Goal: Task Accomplishment & Management: Use online tool/utility

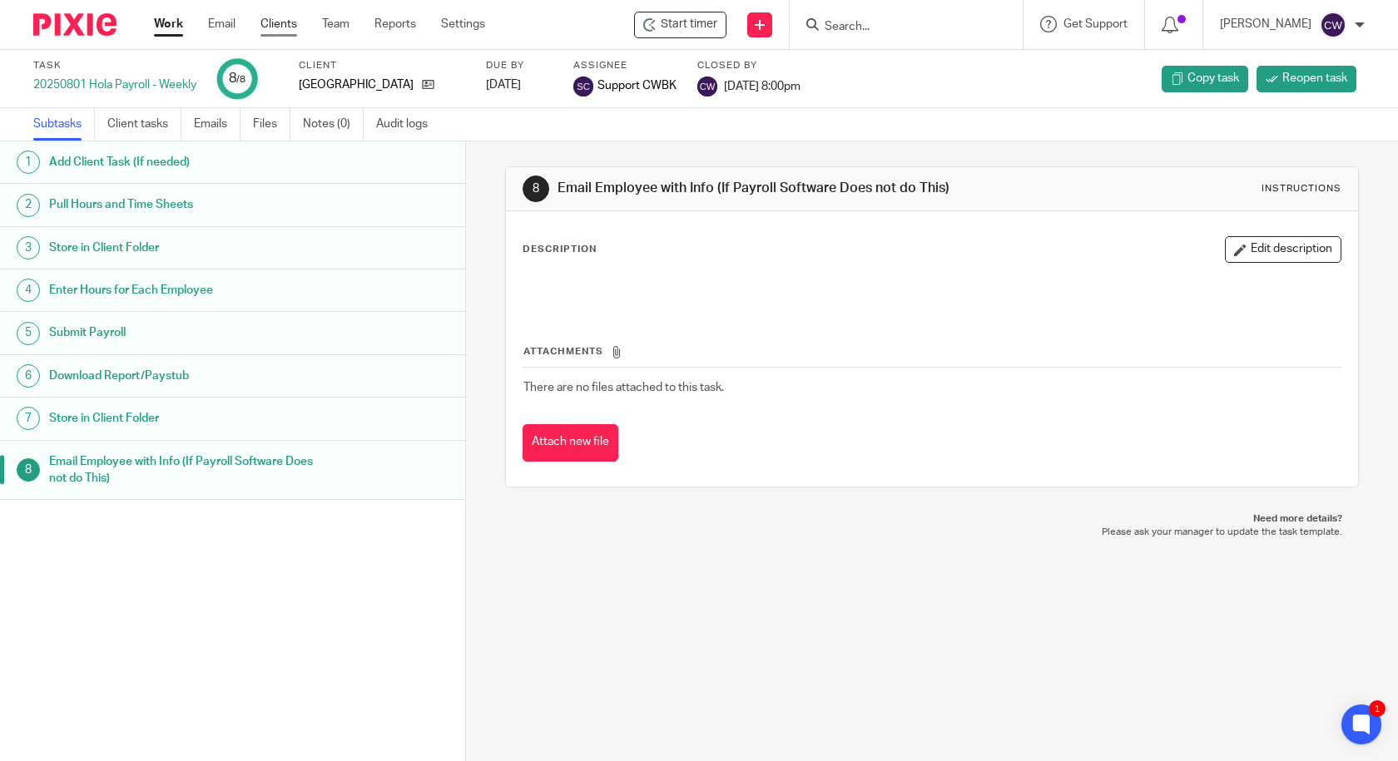
click at [276, 24] on link "Clients" at bounding box center [278, 24] width 37 height 17
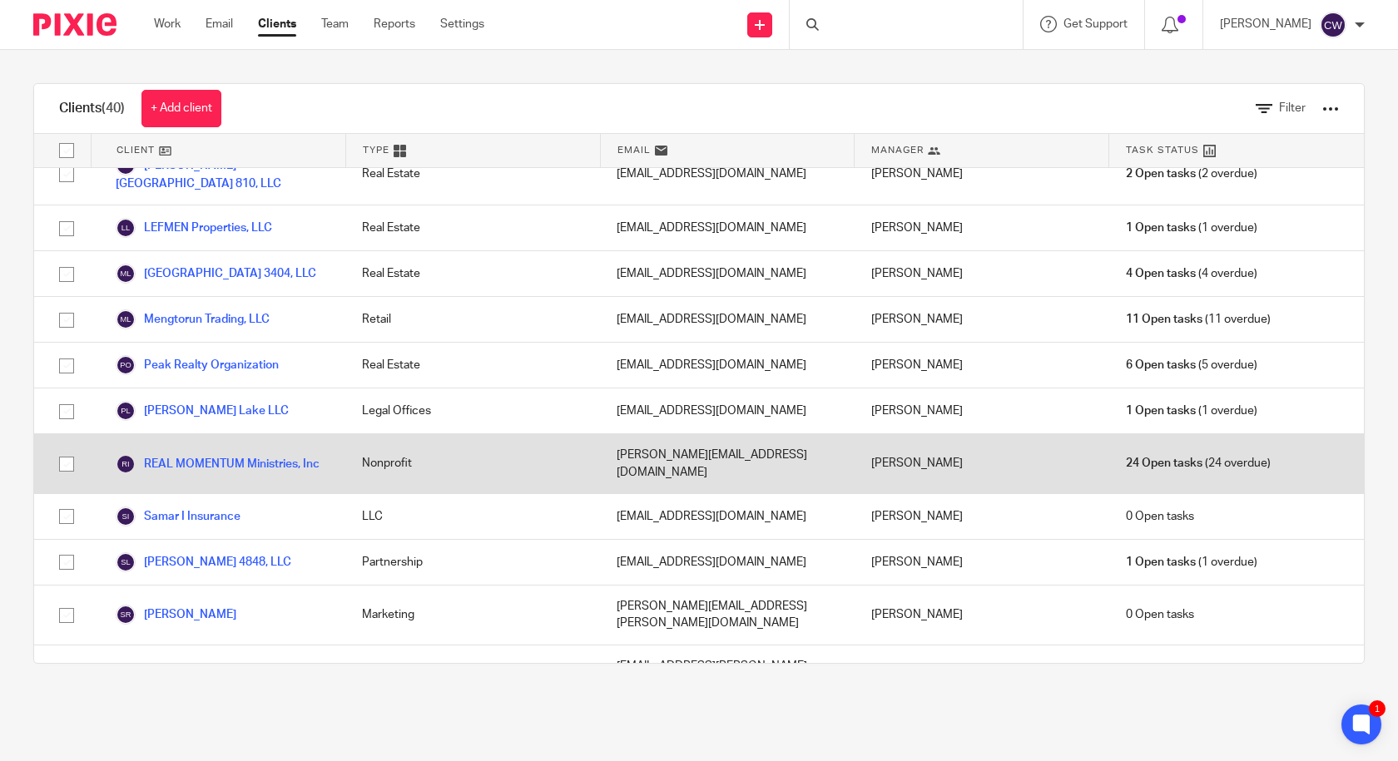
scroll to position [1109, 0]
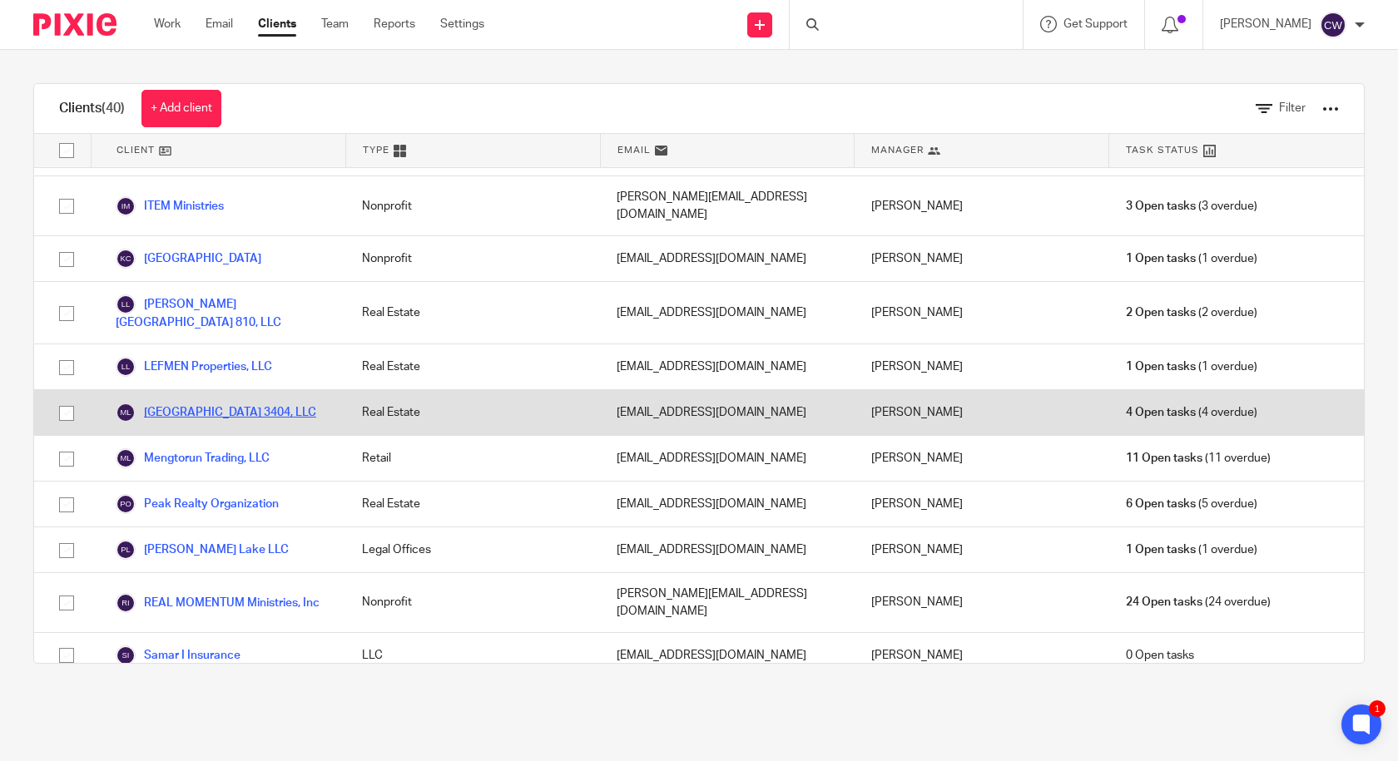
click at [211, 403] on link "[GEOGRAPHIC_DATA] 3404, LLC" at bounding box center [216, 413] width 201 height 20
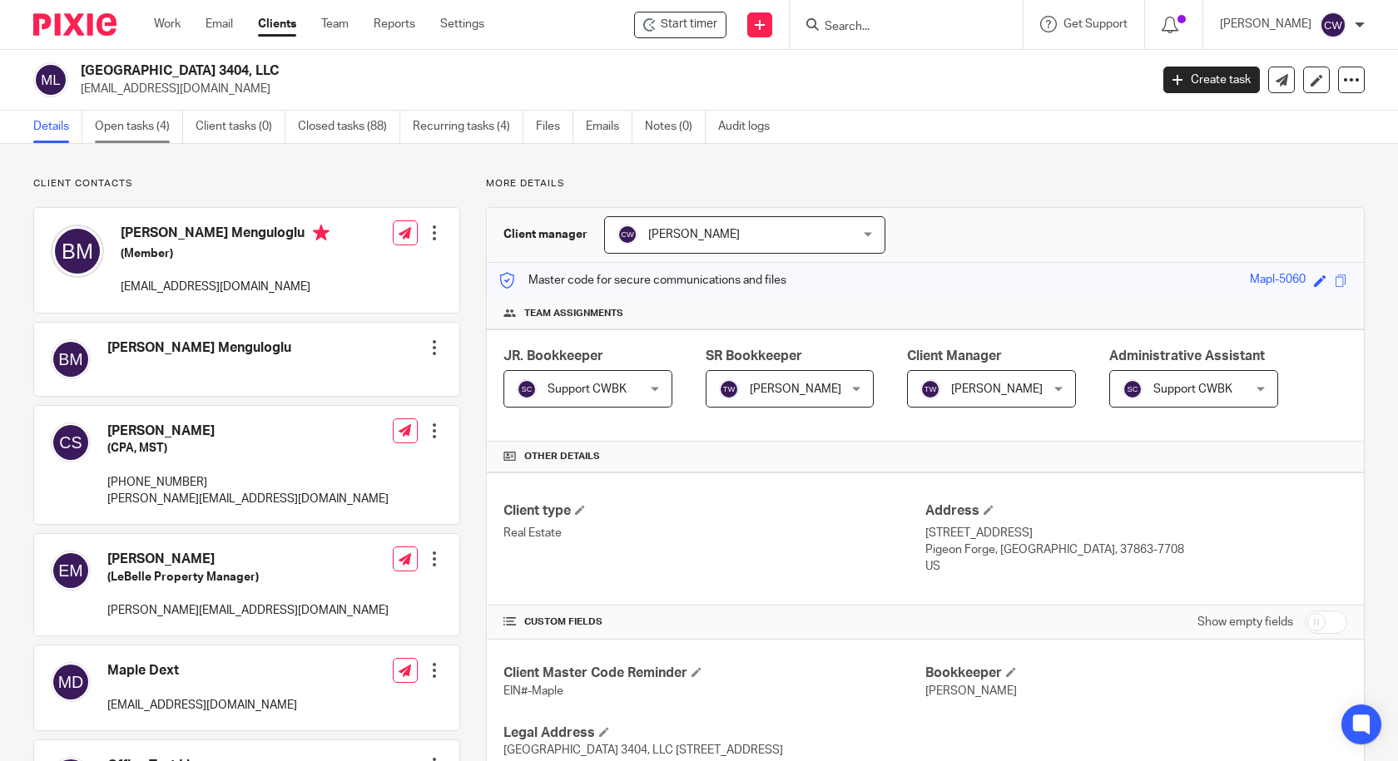
click at [149, 130] on link "Open tasks (4)" at bounding box center [139, 127] width 88 height 32
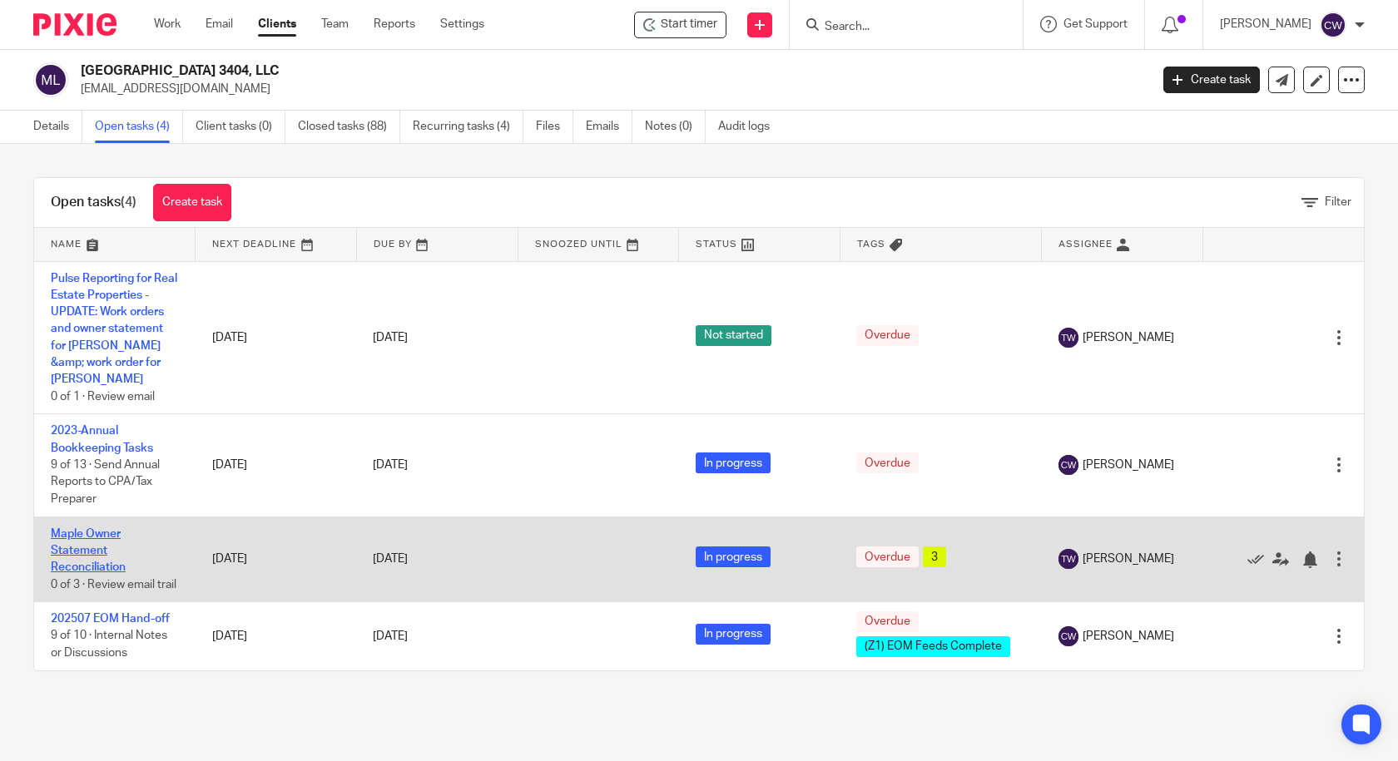
click at [86, 531] on link "Maple Owner Statement Reconciliation" at bounding box center [88, 551] width 75 height 46
click at [75, 535] on link "Maple Owner Statement Reconciliation" at bounding box center [88, 551] width 75 height 46
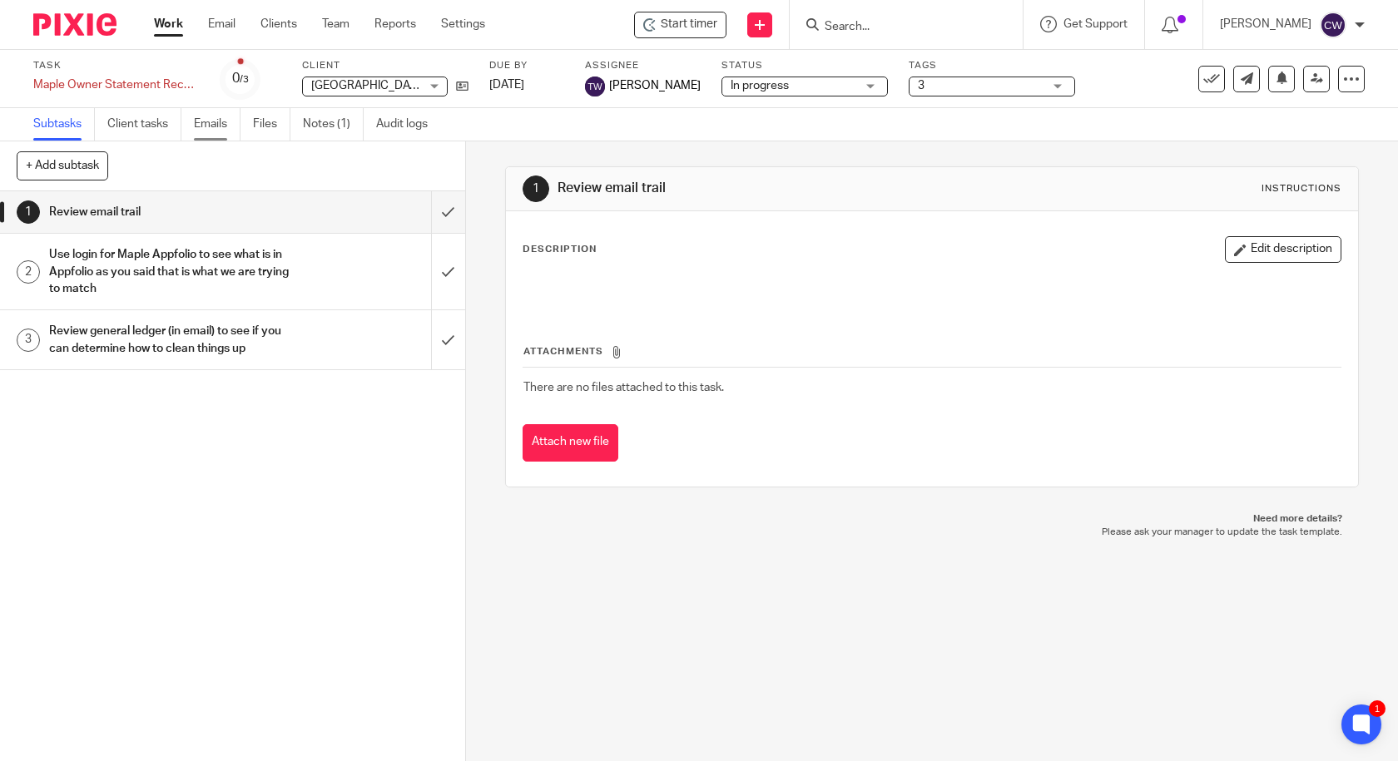
click at [206, 127] on link "Emails" at bounding box center [217, 124] width 47 height 32
click at [261, 121] on link "Files" at bounding box center [271, 124] width 37 height 32
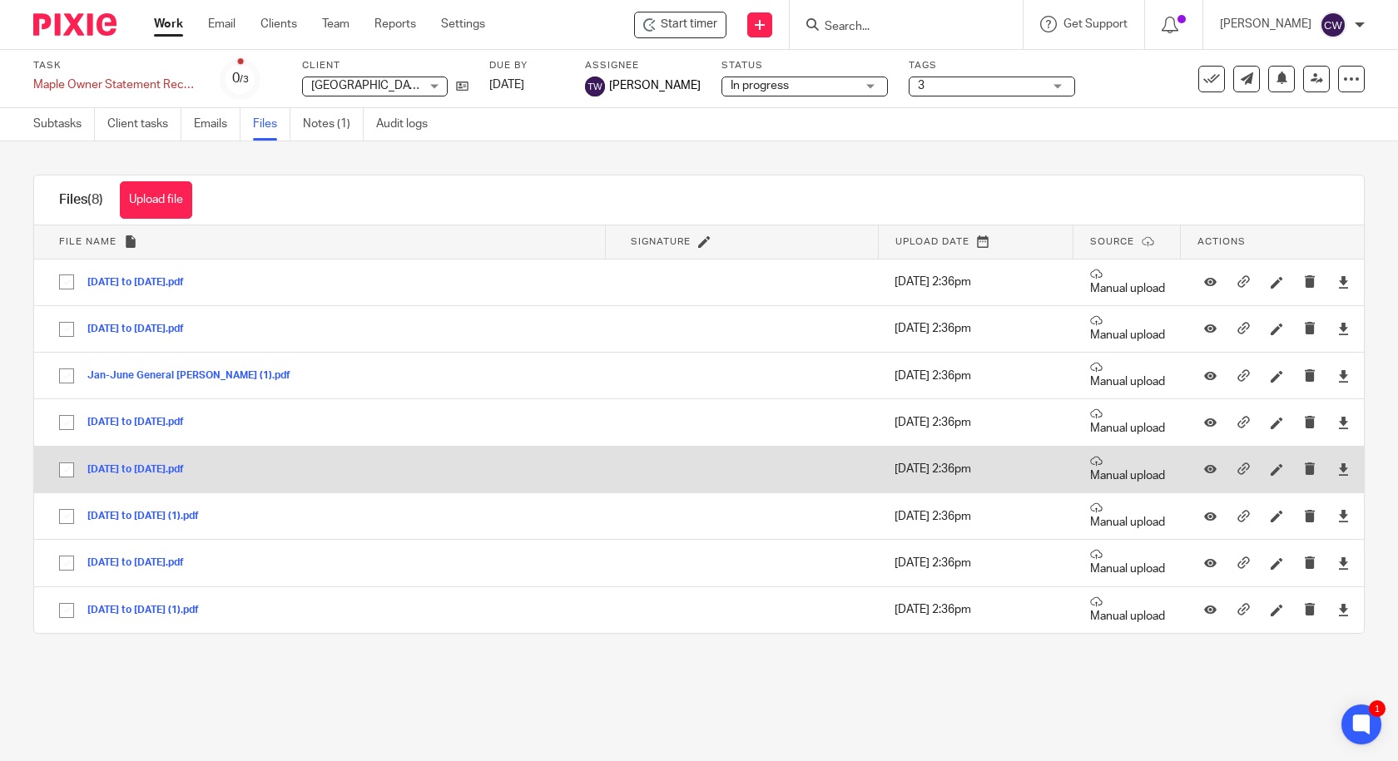
click at [156, 468] on button "[DATE] to [DATE].pdf" at bounding box center [141, 470] width 109 height 12
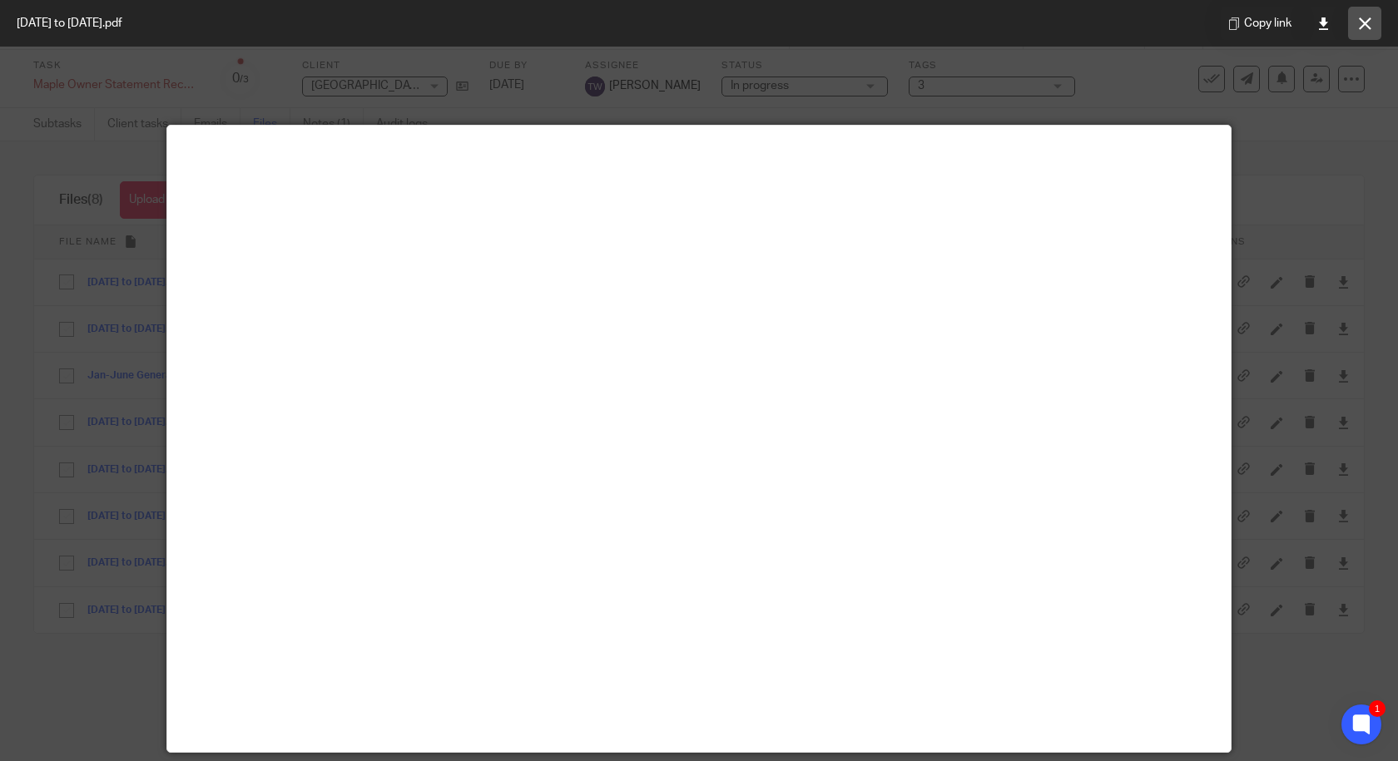
click at [1359, 22] on icon at bounding box center [1365, 23] width 12 height 12
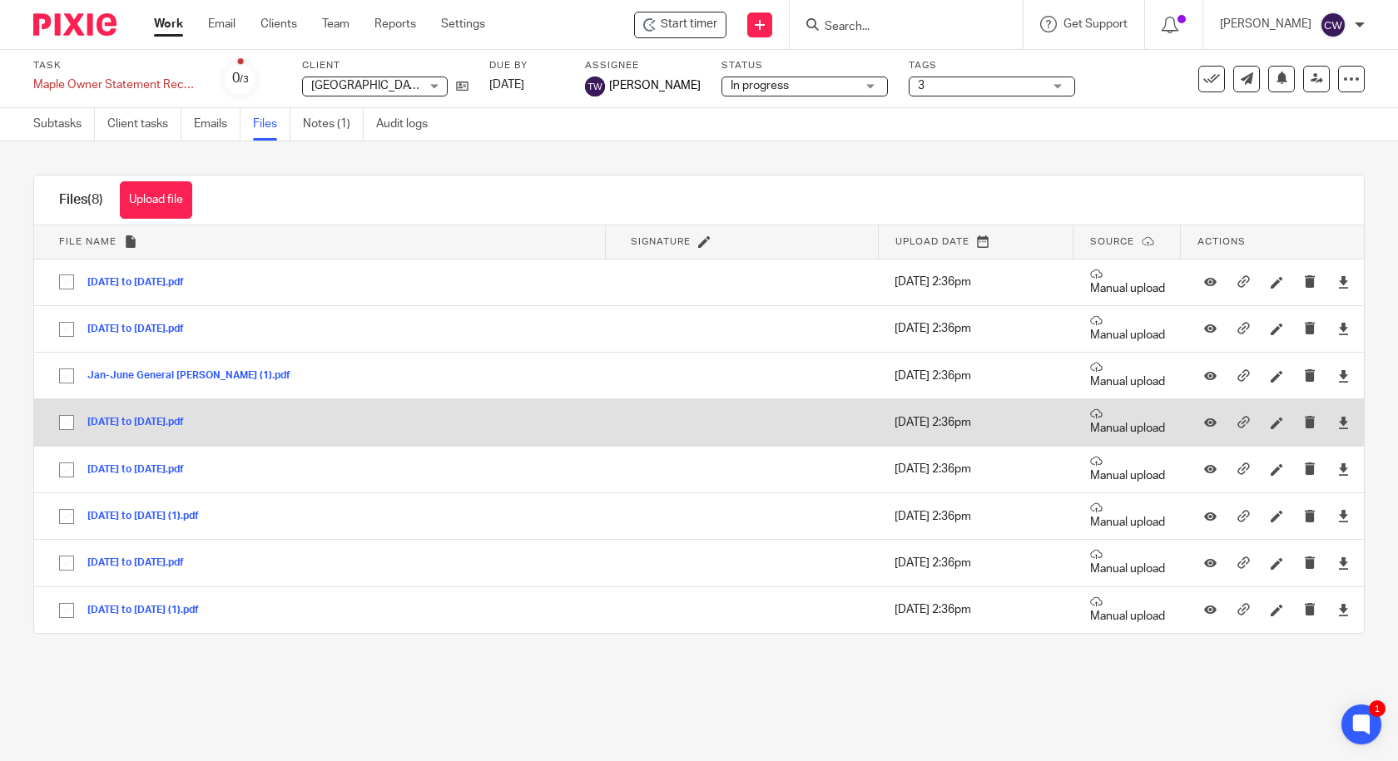
click at [164, 419] on button "[DATE] to [DATE].pdf" at bounding box center [141, 423] width 109 height 12
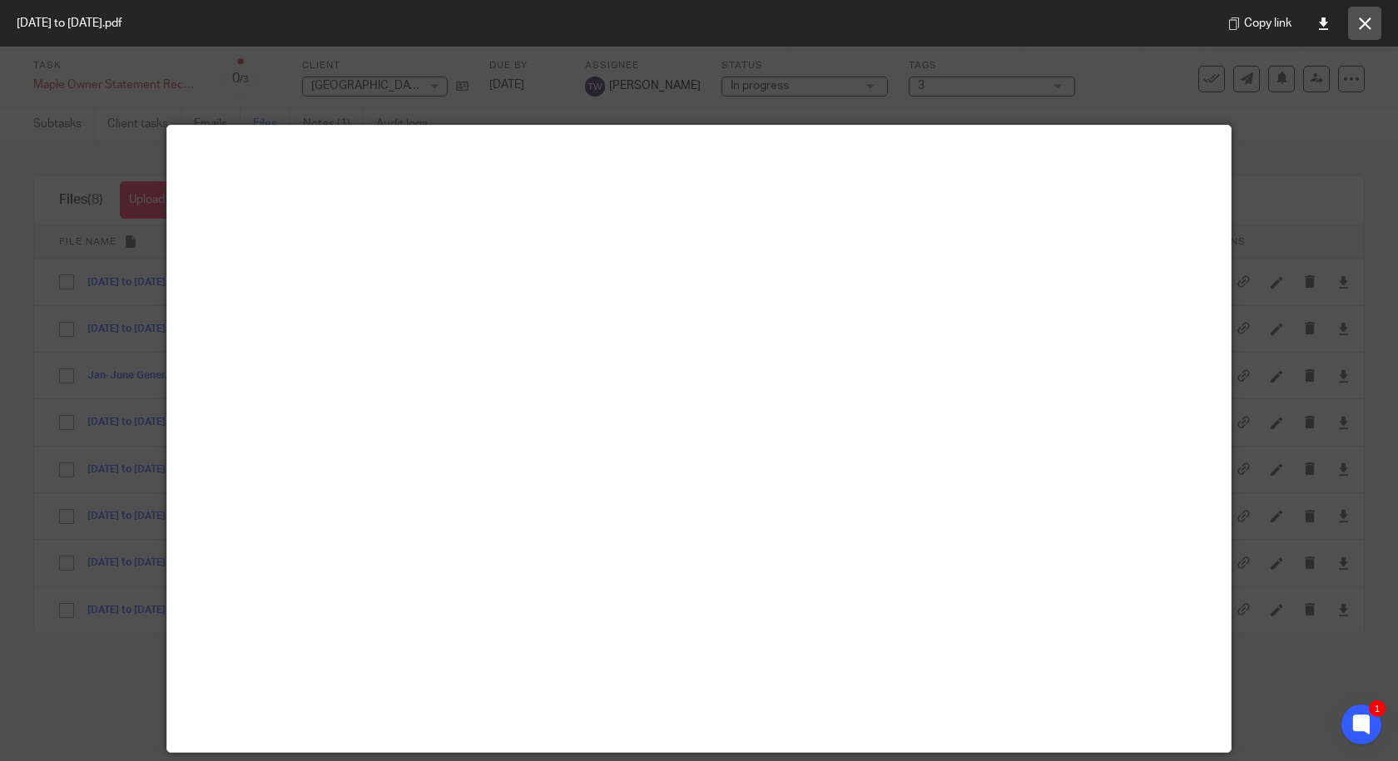
click at [1374, 34] on button at bounding box center [1364, 23] width 33 height 33
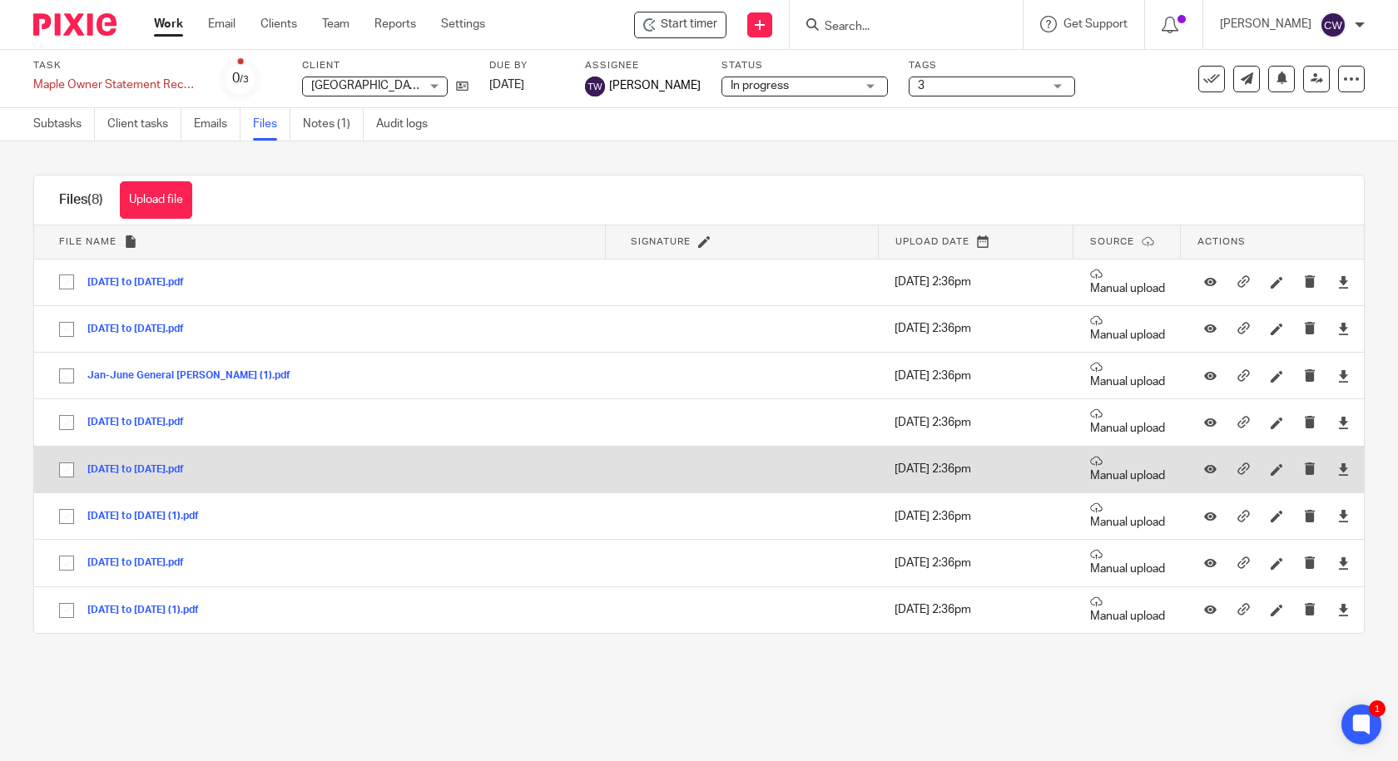
click at [190, 467] on button "Jan 29, 2025 to Feb 25, 2025.pdf" at bounding box center [141, 470] width 109 height 12
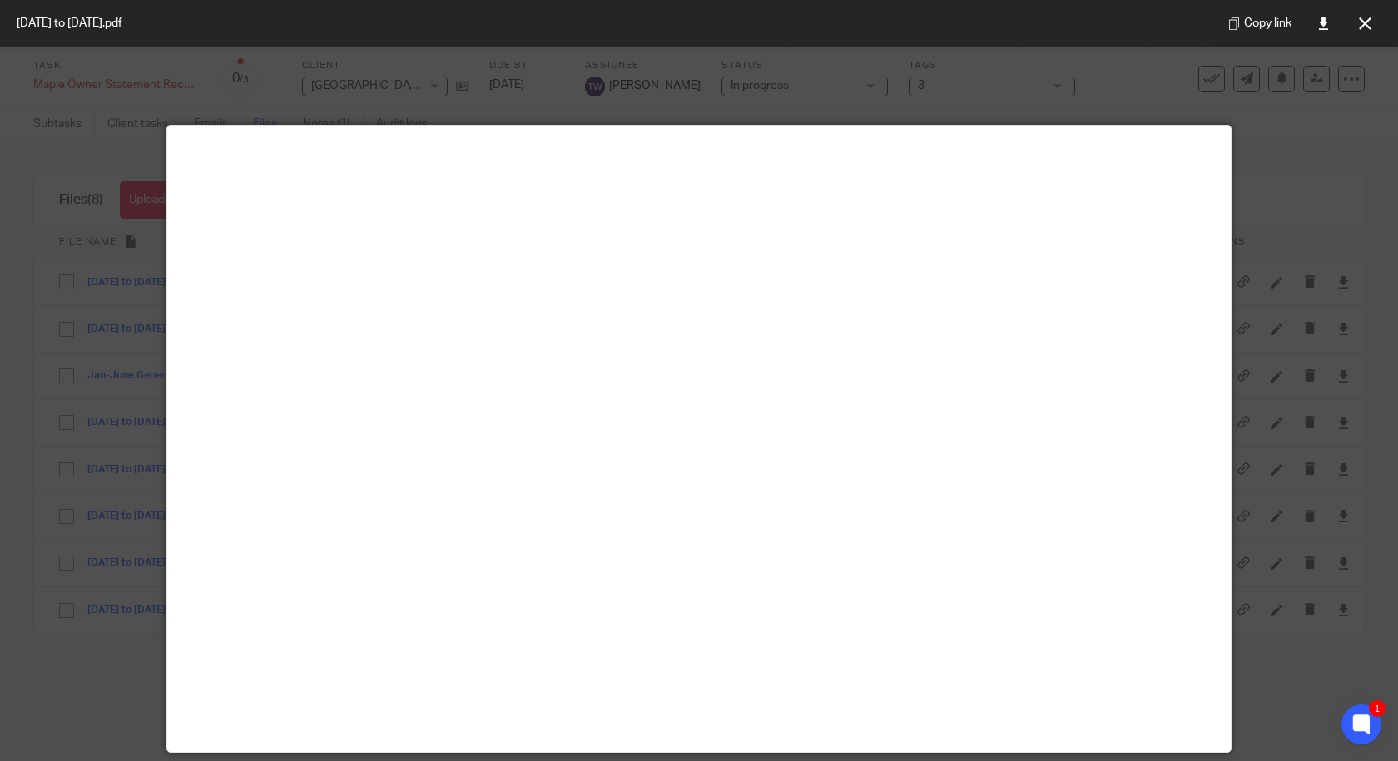
click at [1365, 27] on icon at bounding box center [1365, 23] width 12 height 12
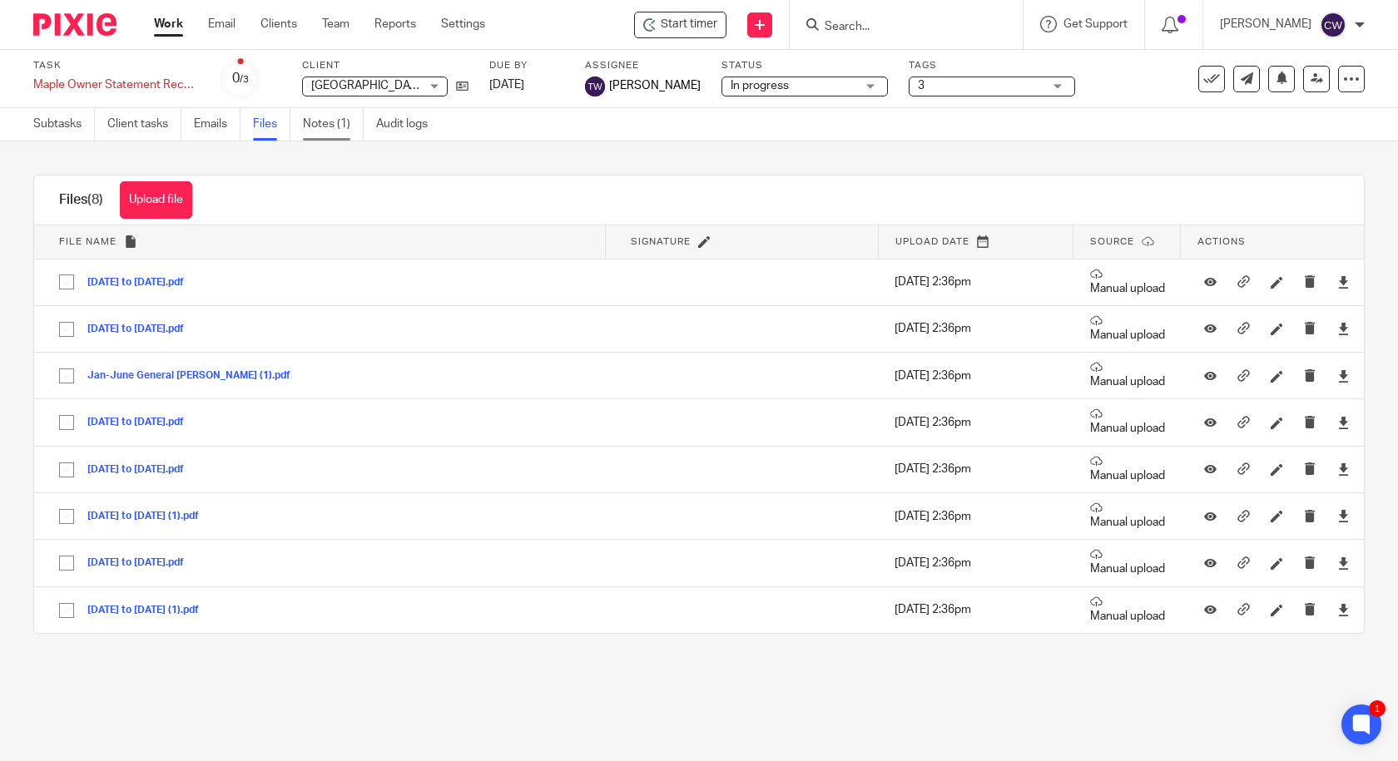
click at [315, 123] on link "Notes (1)" at bounding box center [333, 124] width 61 height 32
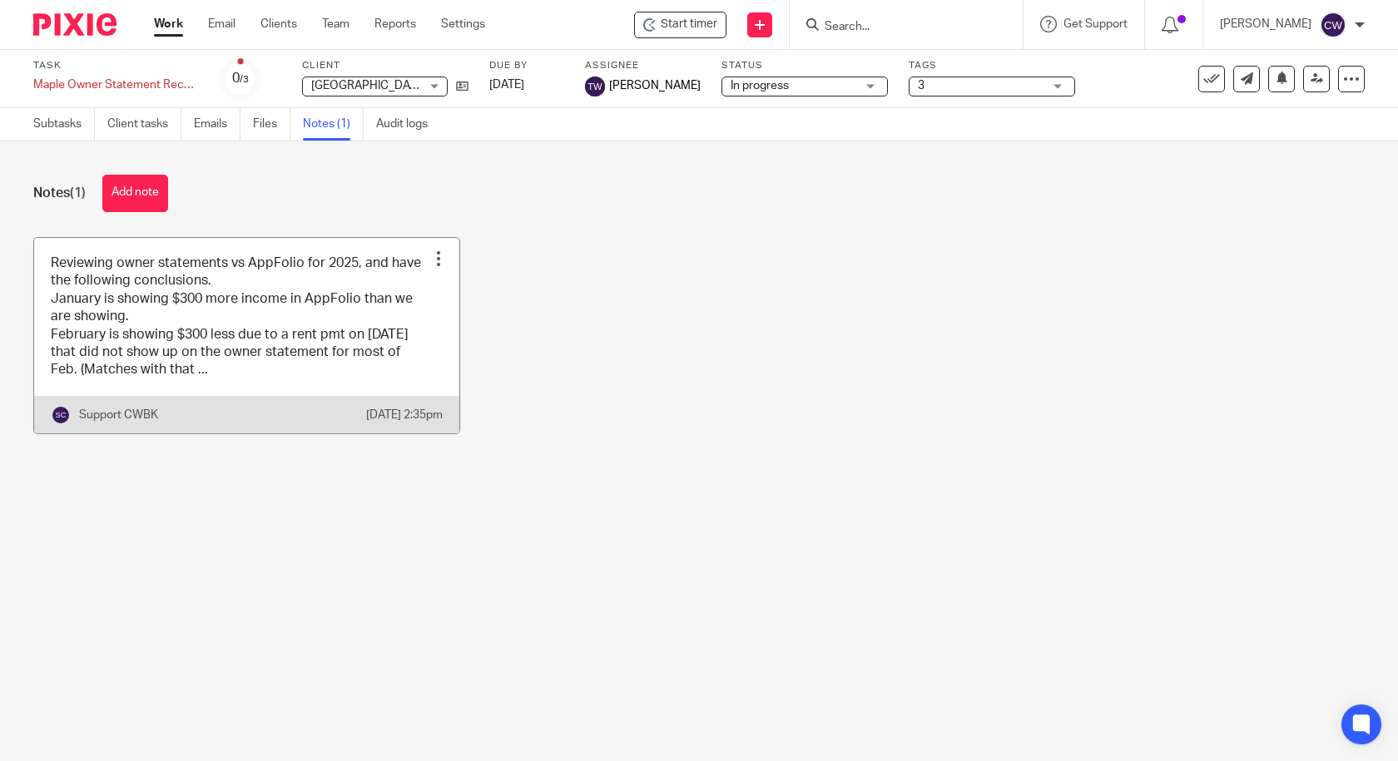
click at [430, 262] on div at bounding box center [438, 258] width 17 height 17
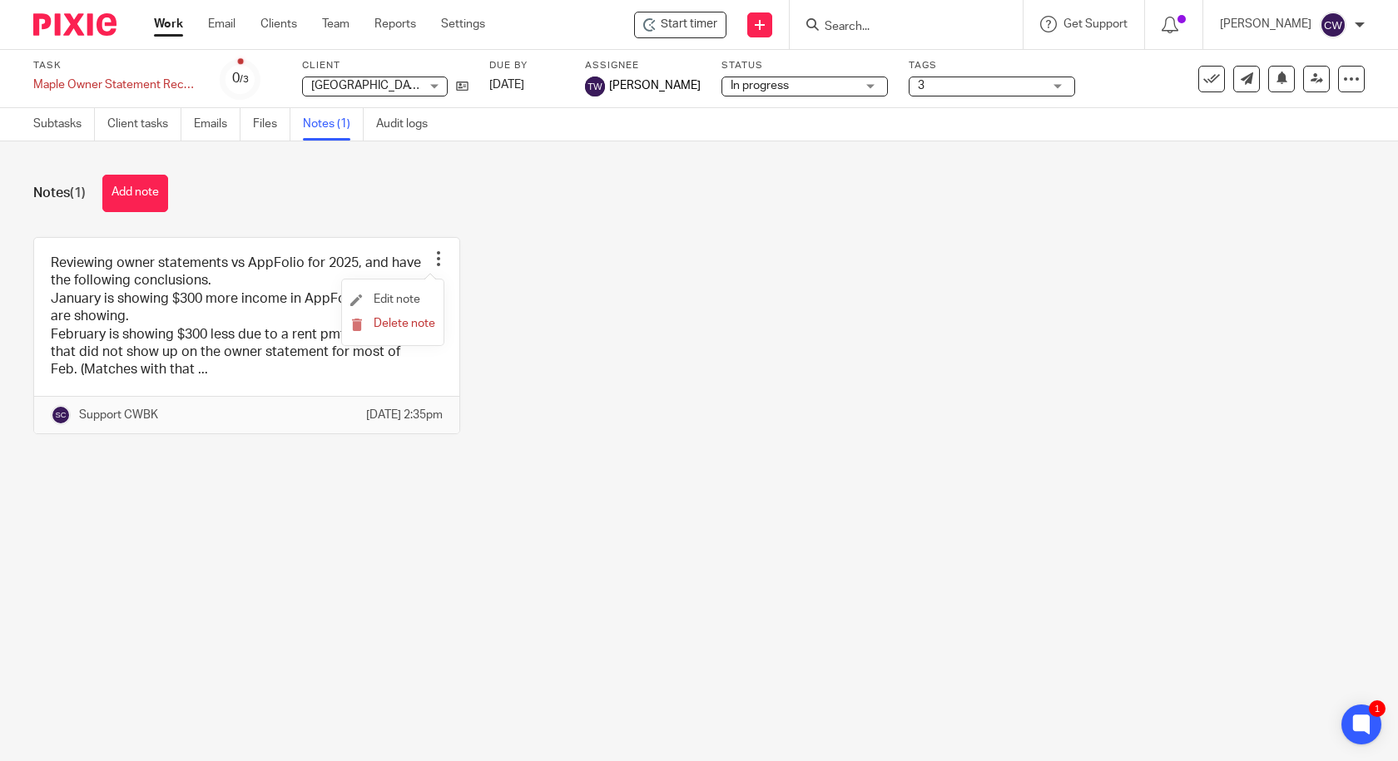
click at [422, 297] on li "Edit note" at bounding box center [392, 300] width 85 height 25
click at [406, 296] on span "Edit note" at bounding box center [397, 300] width 47 height 12
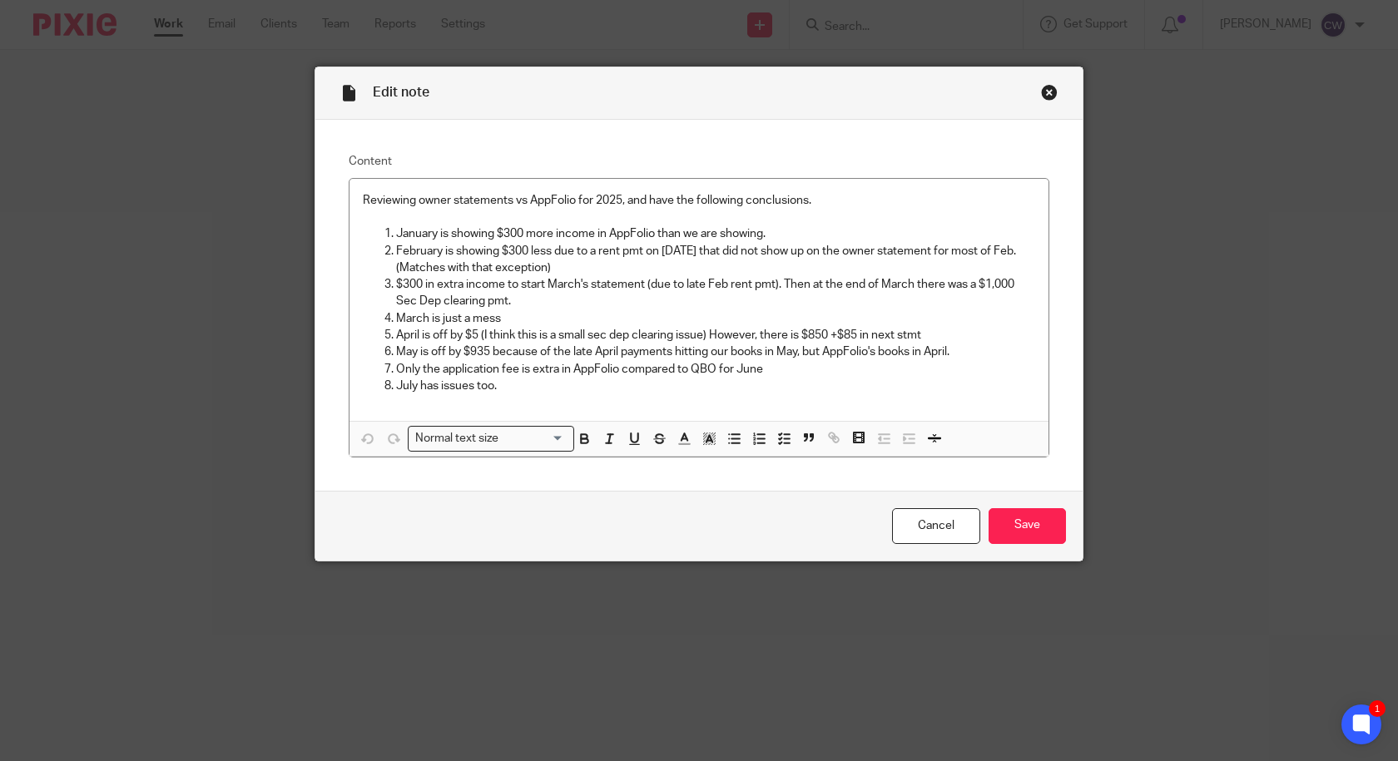
click at [1042, 94] on div "Close this dialog window" at bounding box center [1049, 92] width 17 height 17
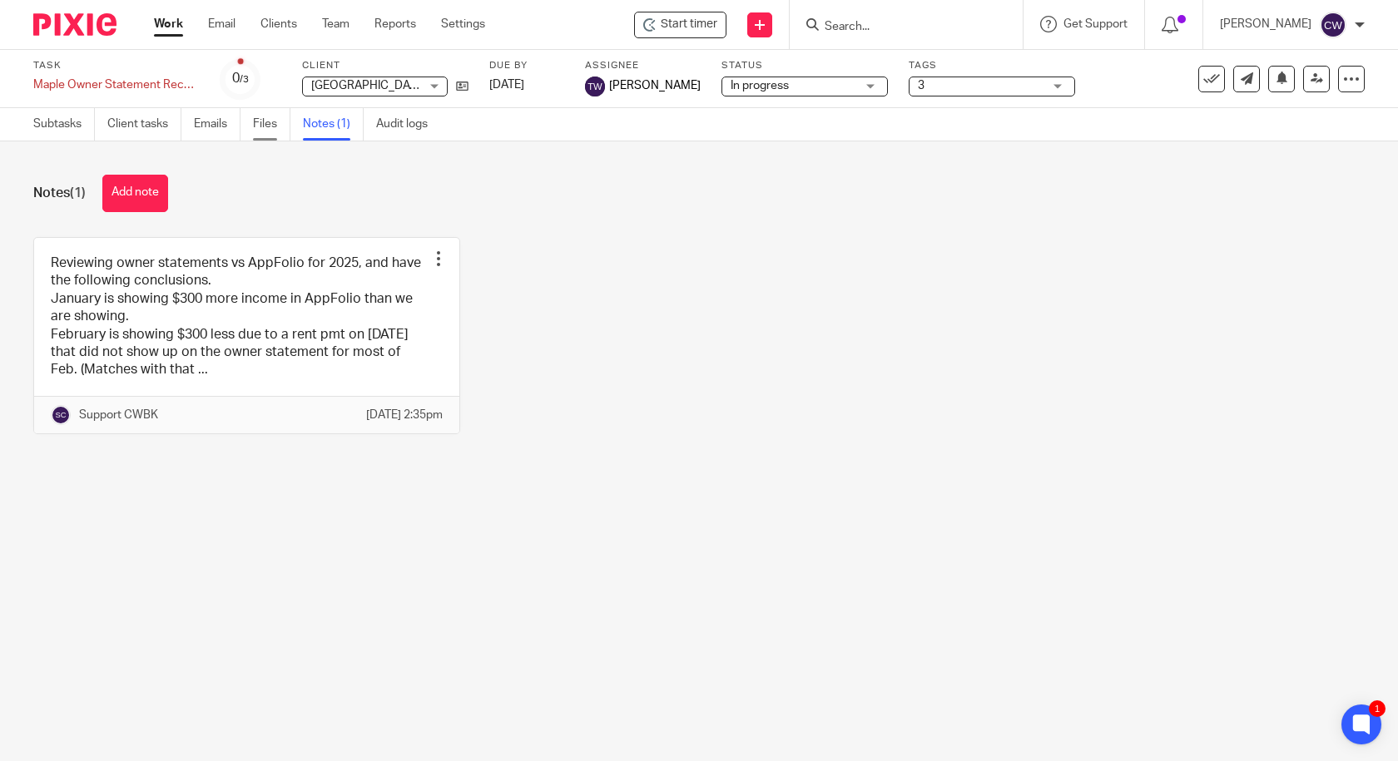
click at [257, 122] on link "Files" at bounding box center [271, 124] width 37 height 32
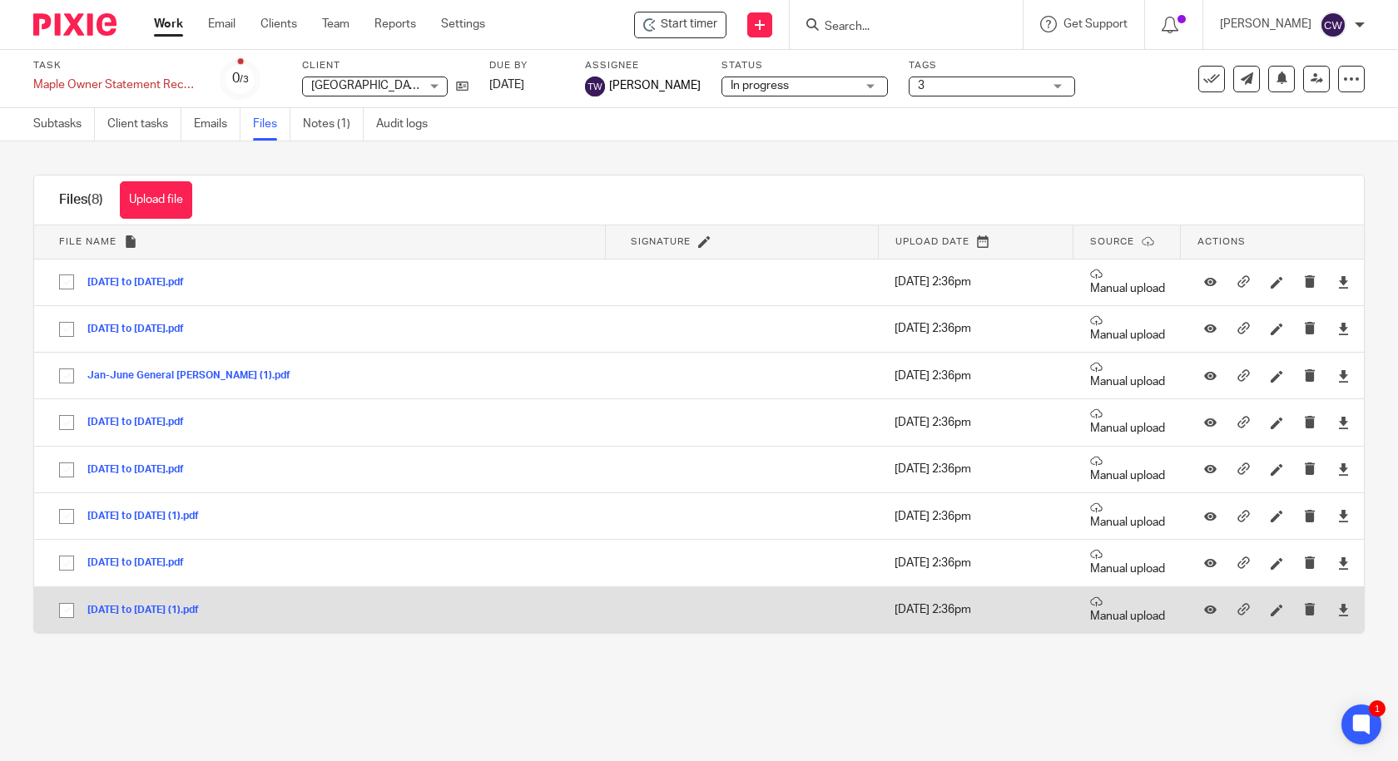
click at [189, 612] on button "[DATE] to [DATE] (1).pdf" at bounding box center [149, 611] width 124 height 12
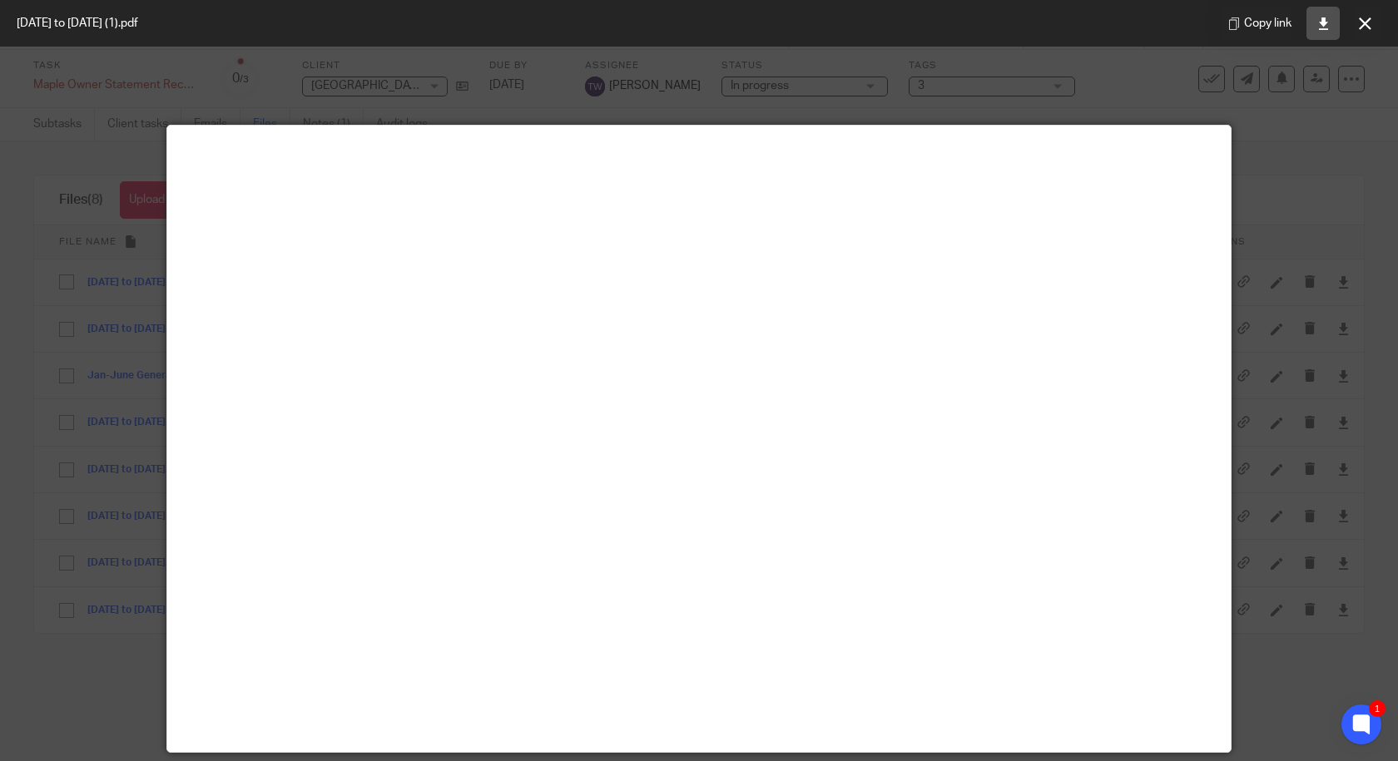
click at [1319, 28] on icon at bounding box center [1323, 23] width 12 height 12
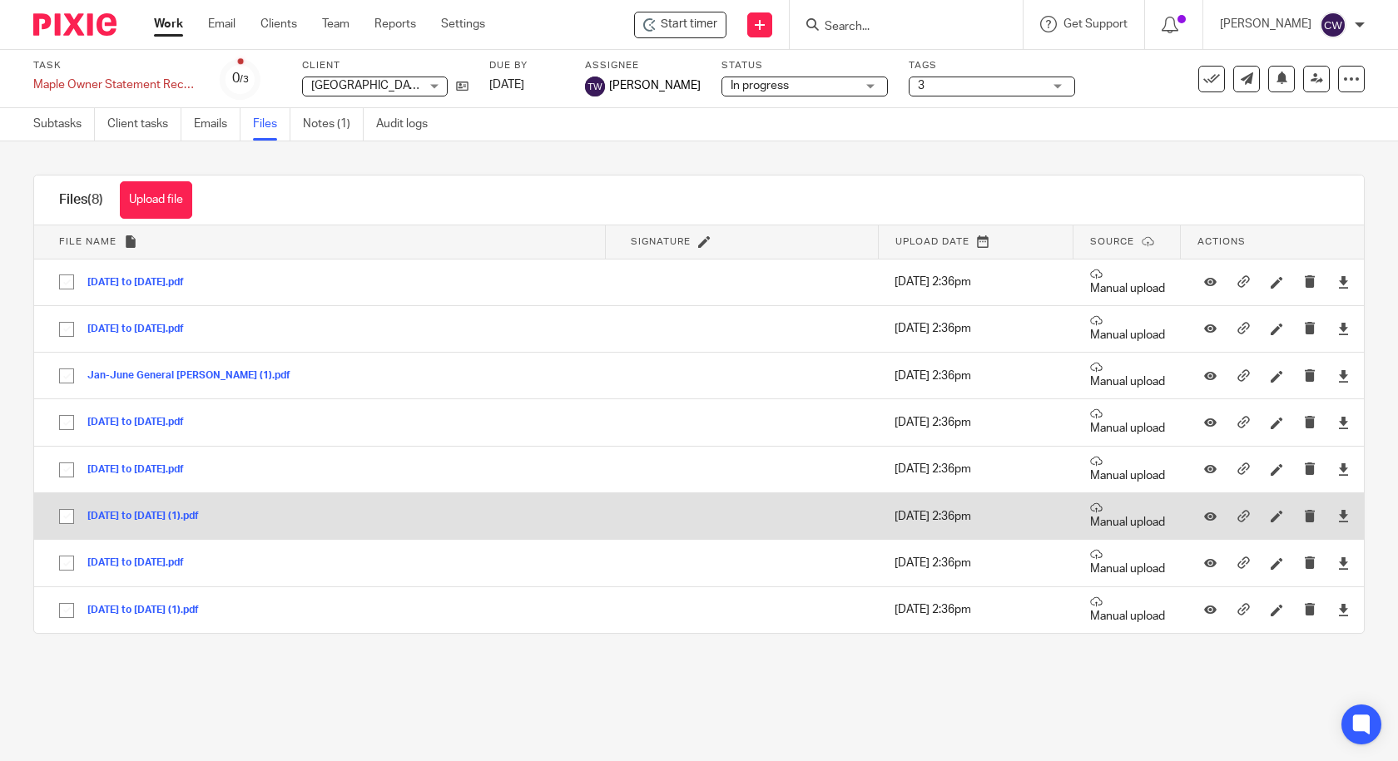
click at [144, 508] on div "[DATE] to [DATE] (1).pdf" at bounding box center [149, 516] width 124 height 17
click at [199, 518] on button "[DATE] to [DATE] (1).pdf" at bounding box center [149, 517] width 124 height 12
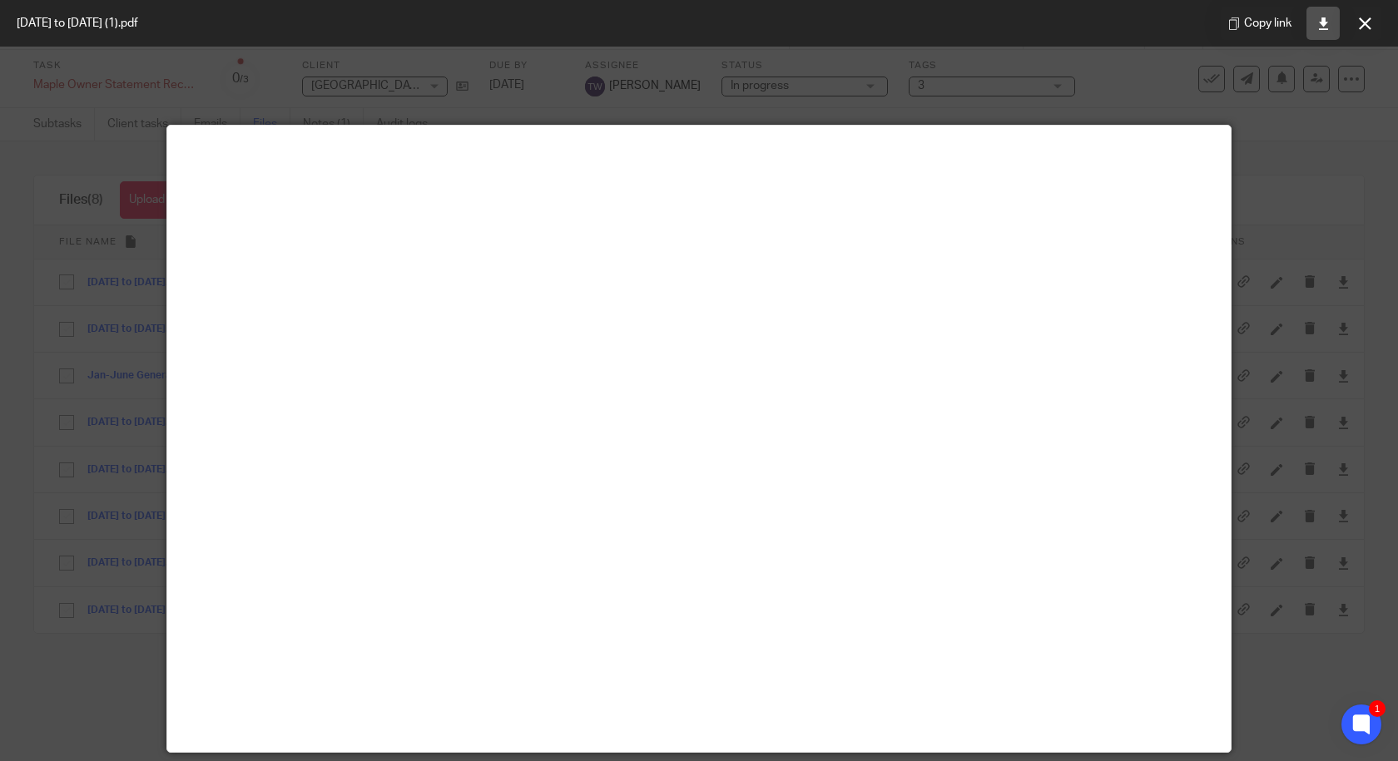
click at [1322, 27] on icon at bounding box center [1323, 23] width 12 height 12
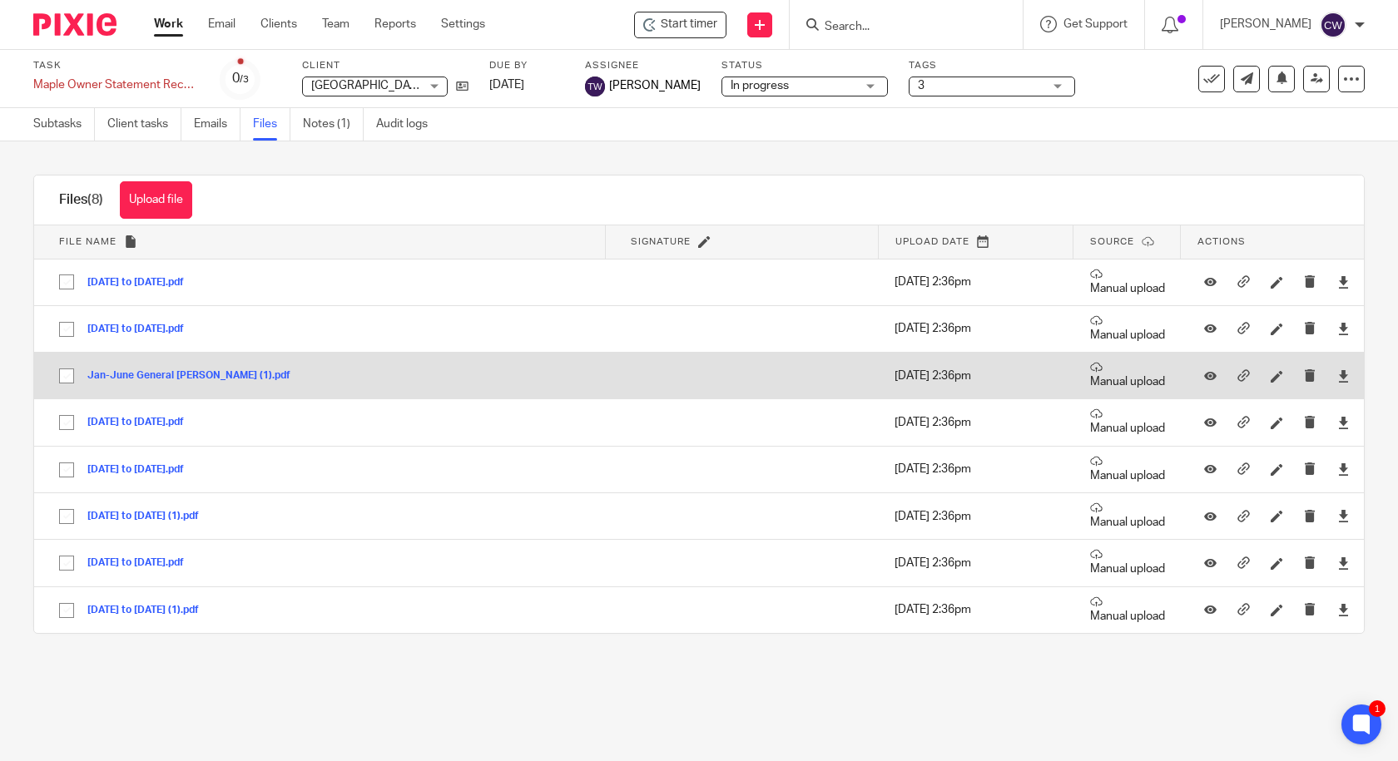
click at [162, 377] on button "Jan-June General [PERSON_NAME] (1).pdf" at bounding box center [195, 376] width 216 height 12
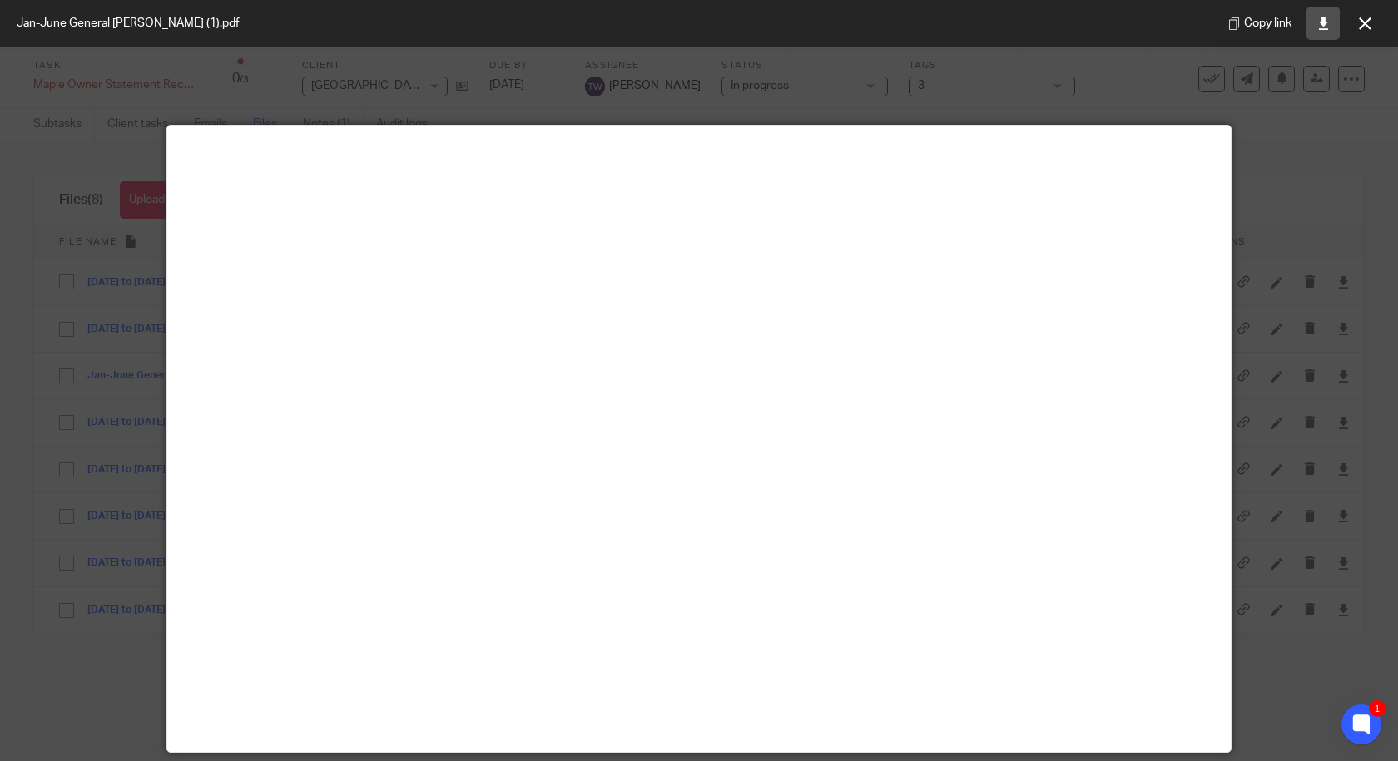
click at [1324, 22] on icon at bounding box center [1323, 23] width 12 height 12
